Goal: Check status

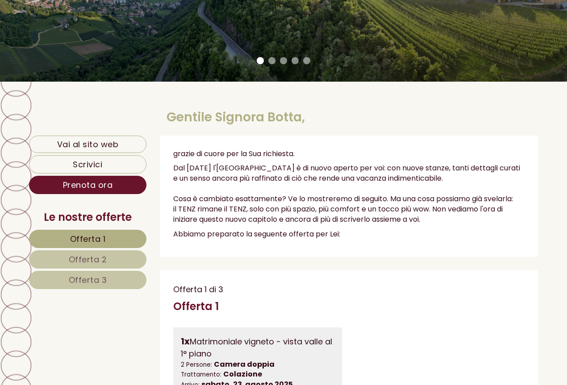
scroll to position [296, 0]
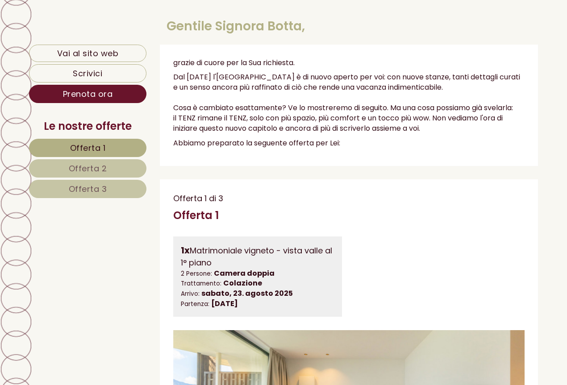
scroll to position [296, 0]
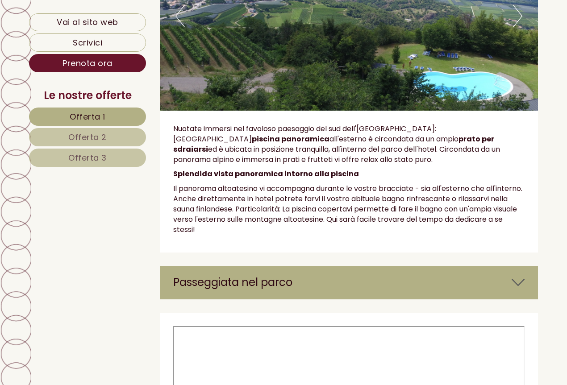
scroll to position [3871, 0]
